Goal: Navigation & Orientation: Find specific page/section

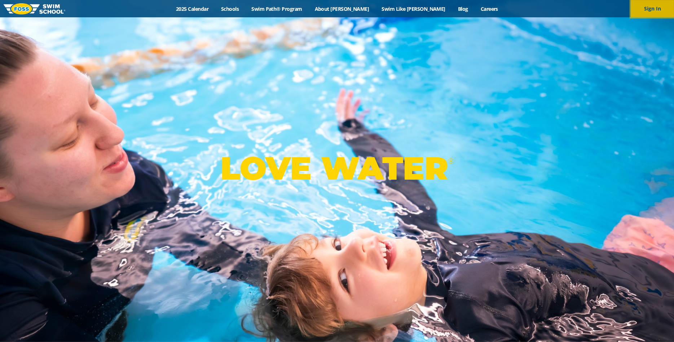
click at [651, 4] on button "Sign In" at bounding box center [652, 8] width 43 height 17
click at [313, 52] on div "LOVE WATER ®" at bounding box center [337, 171] width 674 height 342
click at [259, 13] on div "Menu 2025 Calendar Schools Swim Path® Program About FOSS Swim Like Regan Blog C…" at bounding box center [337, 8] width 674 height 17
click at [245, 10] on link "Schools" at bounding box center [230, 8] width 30 height 7
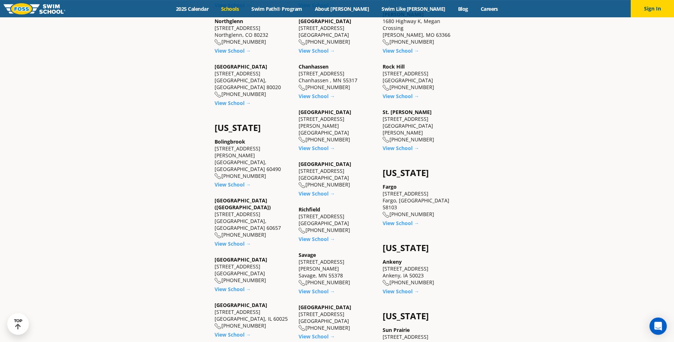
scroll to position [415, 0]
click at [312, 332] on link "View School →" at bounding box center [317, 335] width 36 height 7
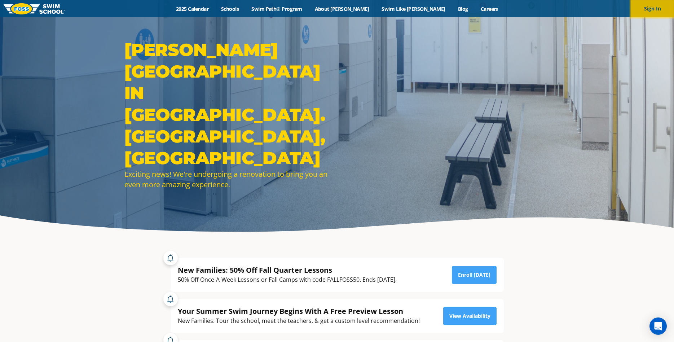
click at [651, 6] on button "Sign In" at bounding box center [652, 8] width 43 height 17
